Goal: Find specific page/section: Find specific page/section

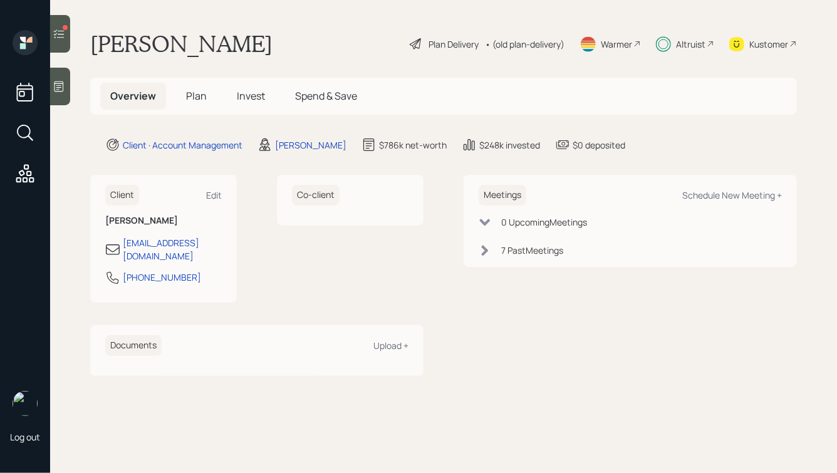
click at [28, 160] on div at bounding box center [25, 134] width 23 height 107
click at [26, 172] on icon at bounding box center [25, 173] width 23 height 23
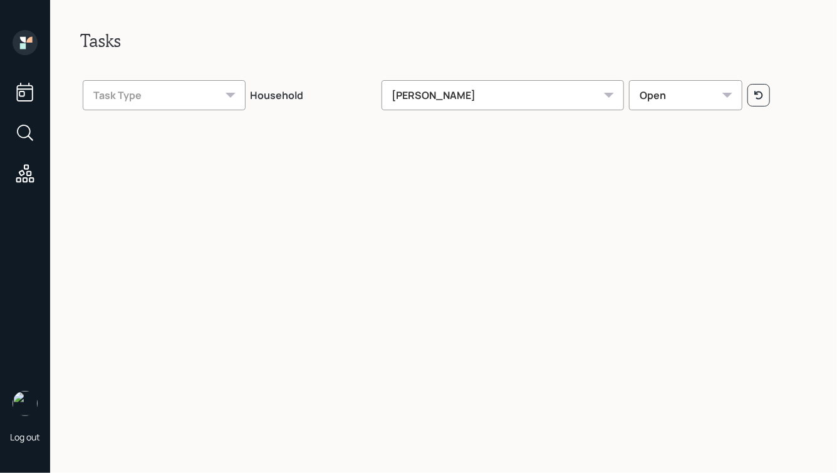
click at [451, 101] on div "Hunter Neumayer" at bounding box center [503, 95] width 243 height 30
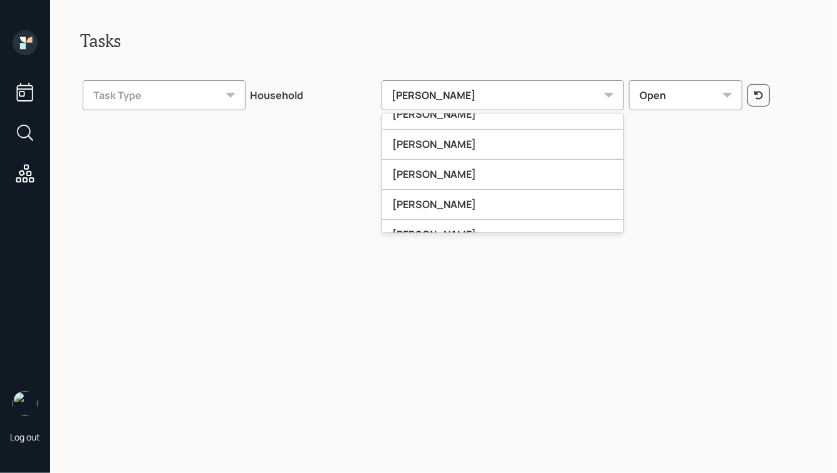
scroll to position [258, 0]
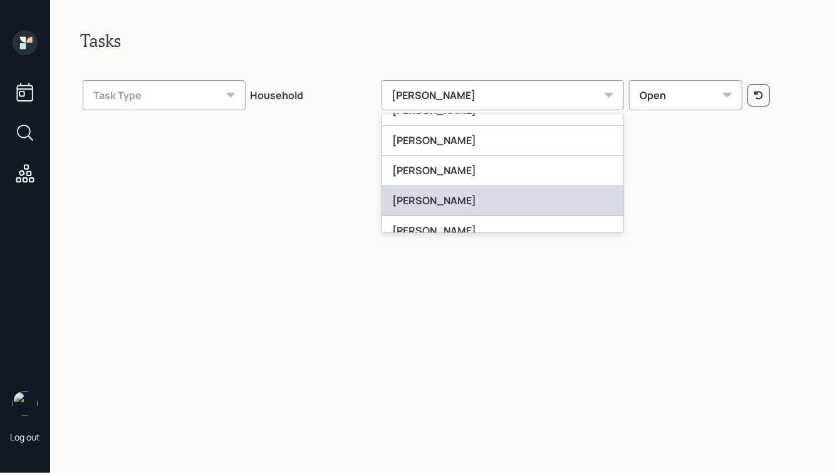
click at [462, 207] on div "Jonah Coleman" at bounding box center [503, 201] width 242 height 30
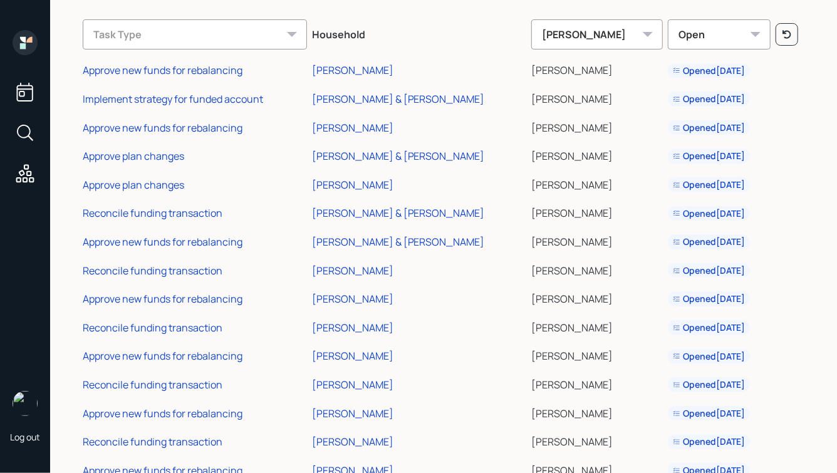
scroll to position [63, 0]
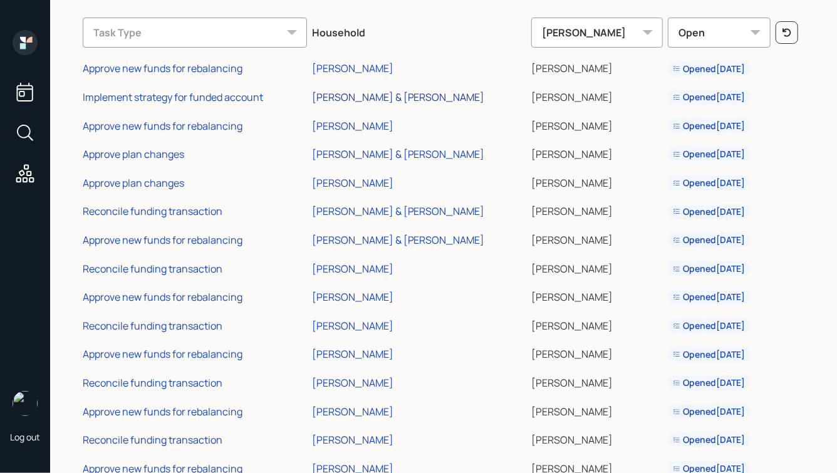
click at [358, 96] on div "[PERSON_NAME] & [PERSON_NAME]" at bounding box center [398, 97] width 173 height 14
